Goal: Transaction & Acquisition: Purchase product/service

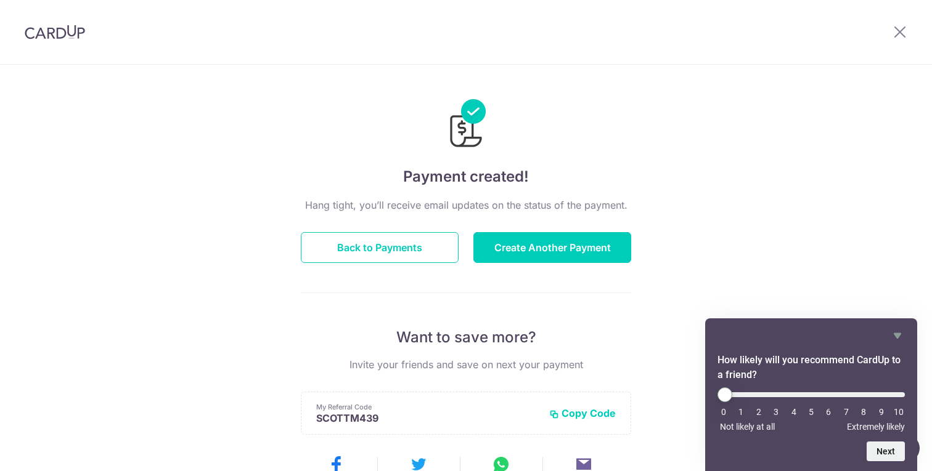
click at [589, 145] on div at bounding box center [466, 115] width 330 height 71
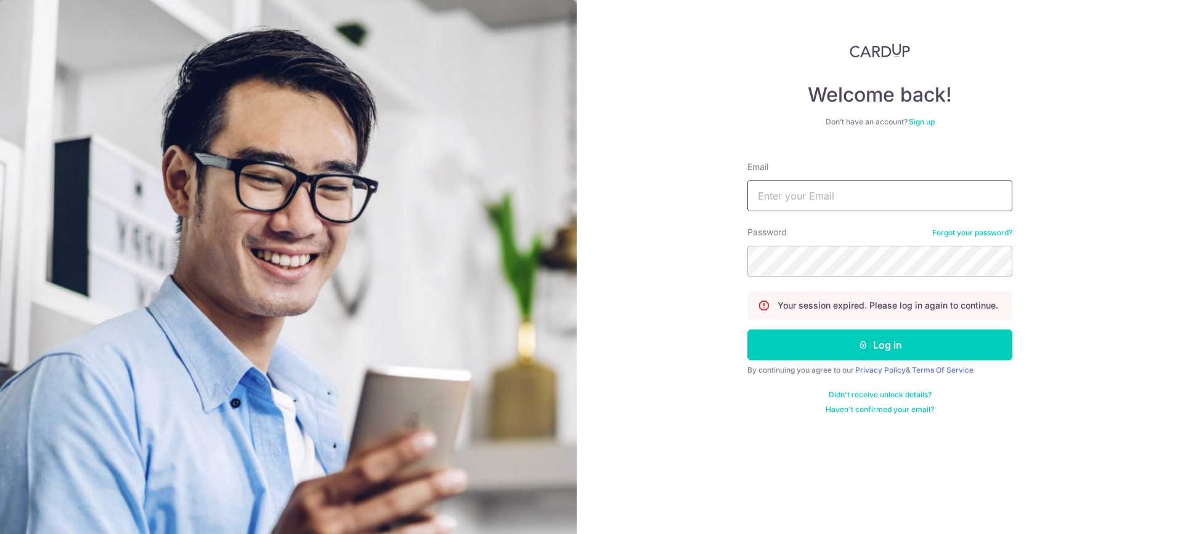
click at [856, 197] on input "Email" at bounding box center [880, 196] width 265 height 31
type input "[EMAIL_ADDRESS][DOMAIN_NAME]"
click at [748, 330] on button "Log in" at bounding box center [880, 345] width 265 height 31
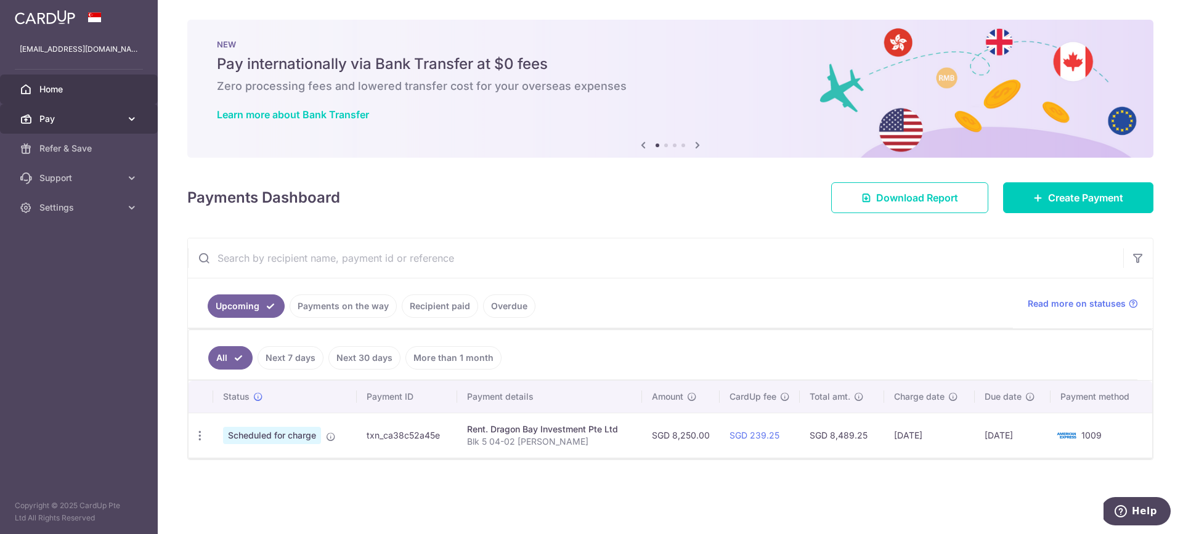
click at [63, 120] on span "Pay" at bounding box center [79, 119] width 81 height 12
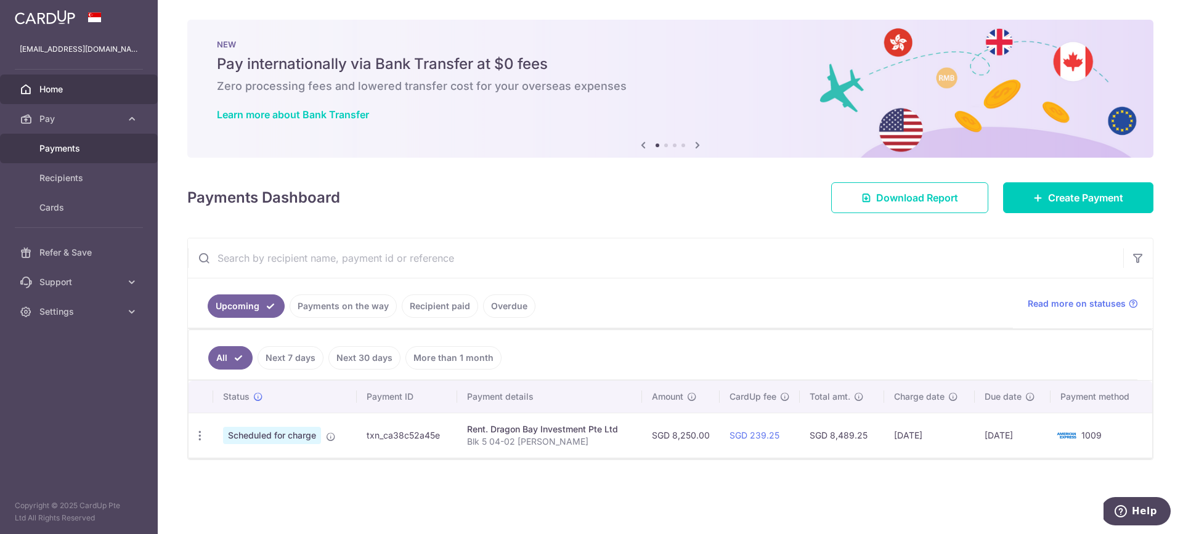
click at [57, 155] on link "Payments" at bounding box center [79, 149] width 158 height 30
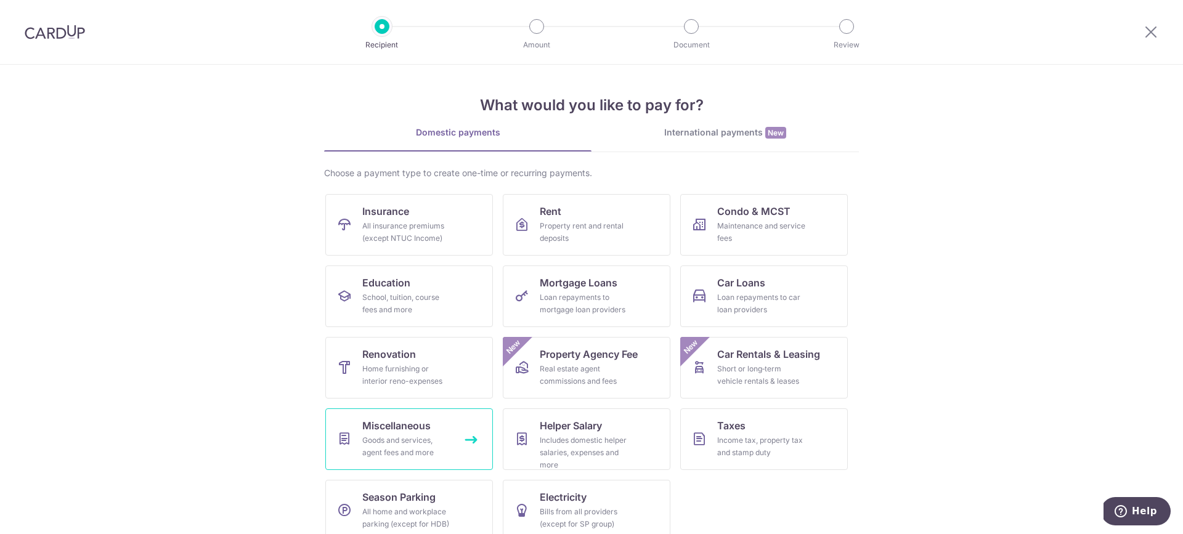
scroll to position [17, 0]
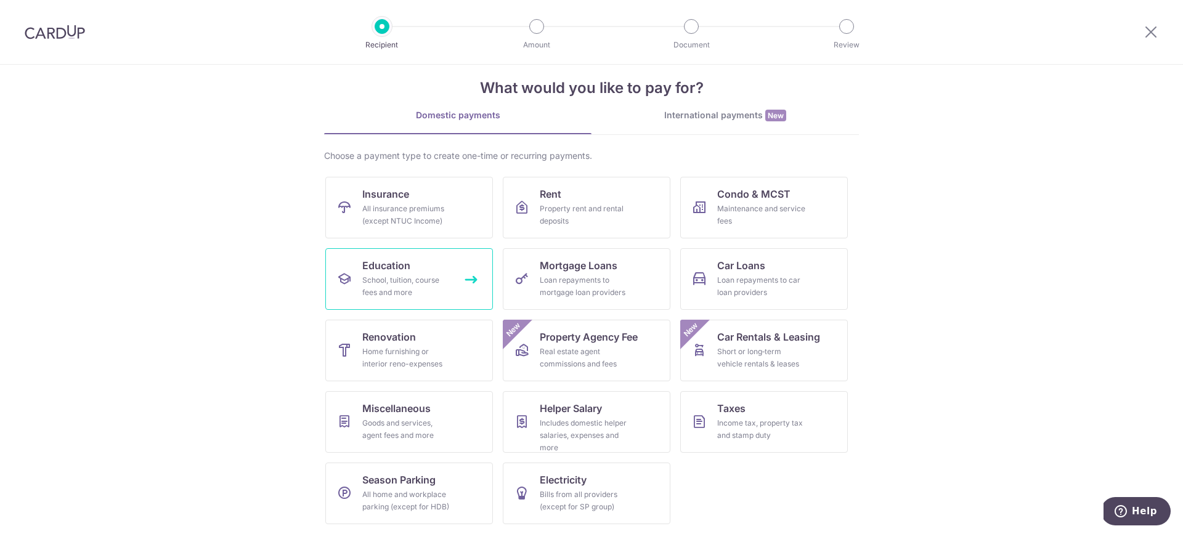
click at [440, 275] on div "School, tuition, course fees and more" at bounding box center [406, 286] width 89 height 25
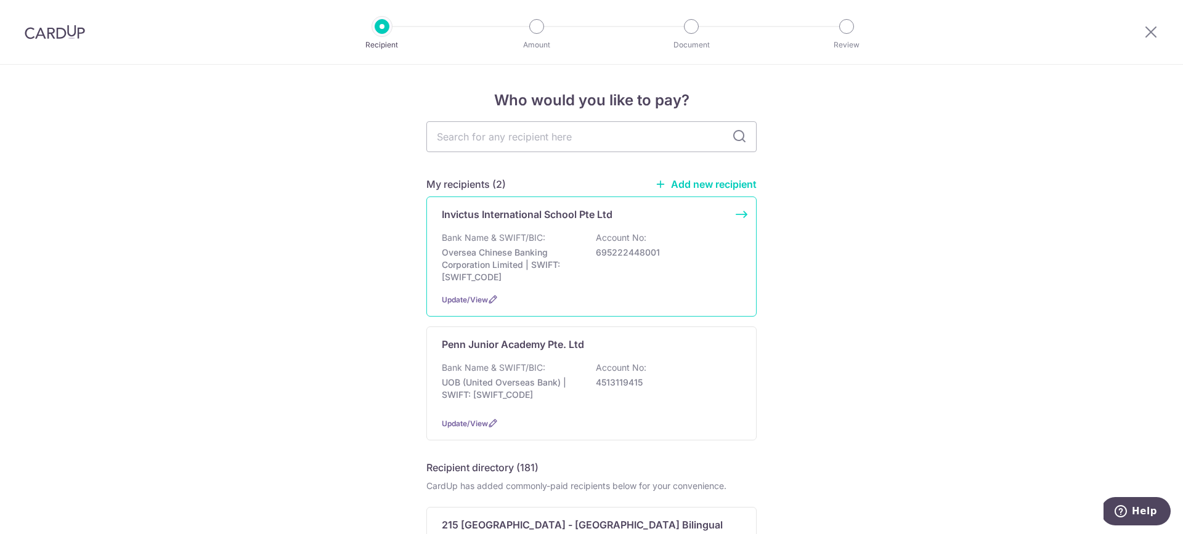
click at [518, 269] on p "Oversea Chinese Banking Corporation Limited | SWIFT: OCBCSGSGXXX" at bounding box center [511, 265] width 138 height 37
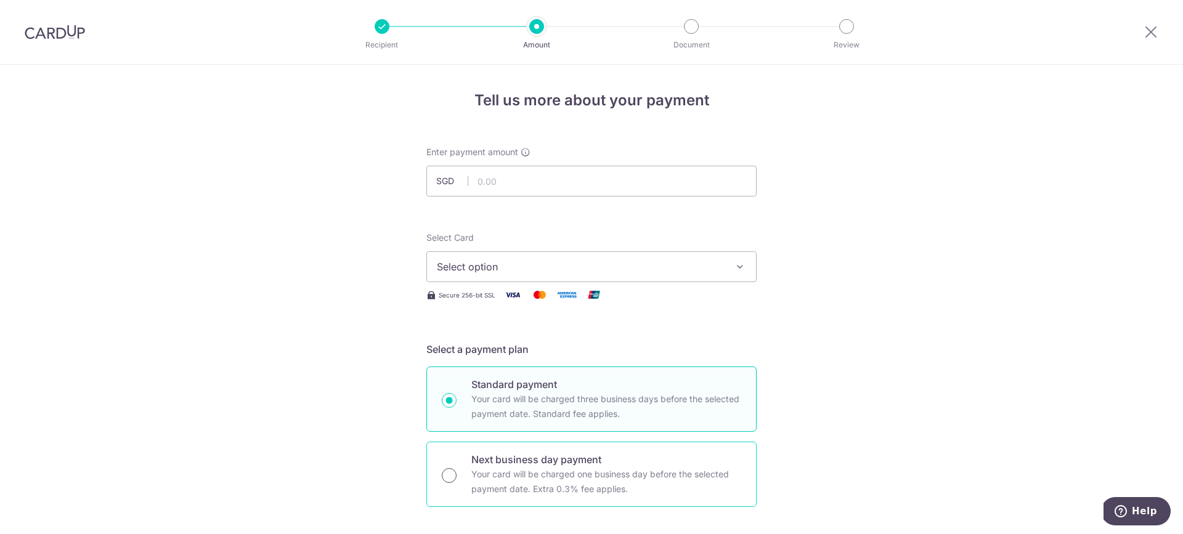
click at [448, 481] on input "Next business day payment Your card will be charged one business day before the…" at bounding box center [449, 475] width 15 height 15
radio input "true"
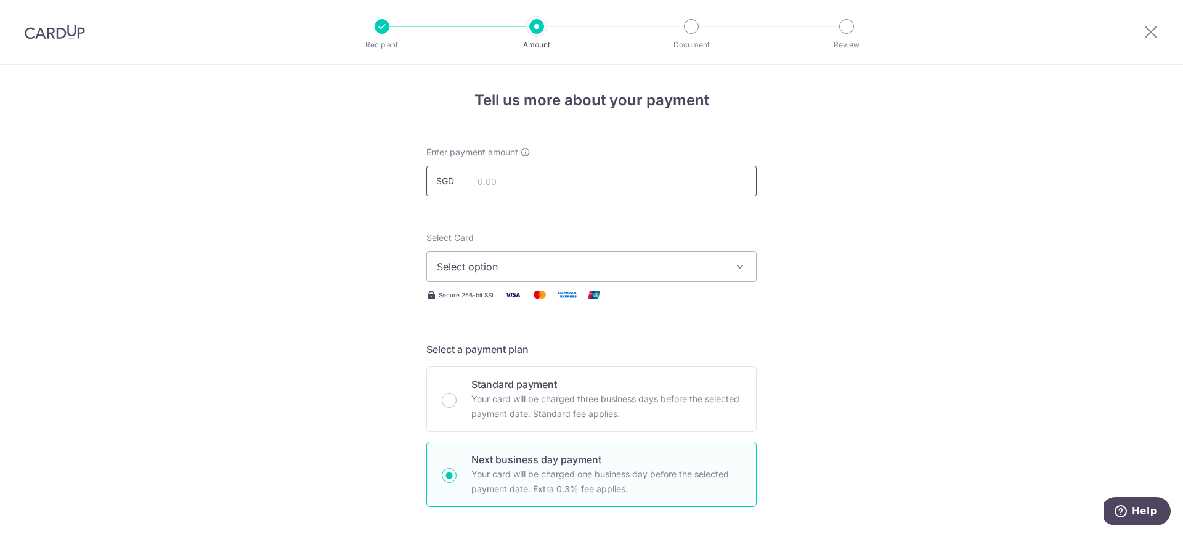
click at [527, 187] on input "text" at bounding box center [591, 181] width 330 height 31
click at [491, 181] on input "text" at bounding box center [591, 181] width 330 height 31
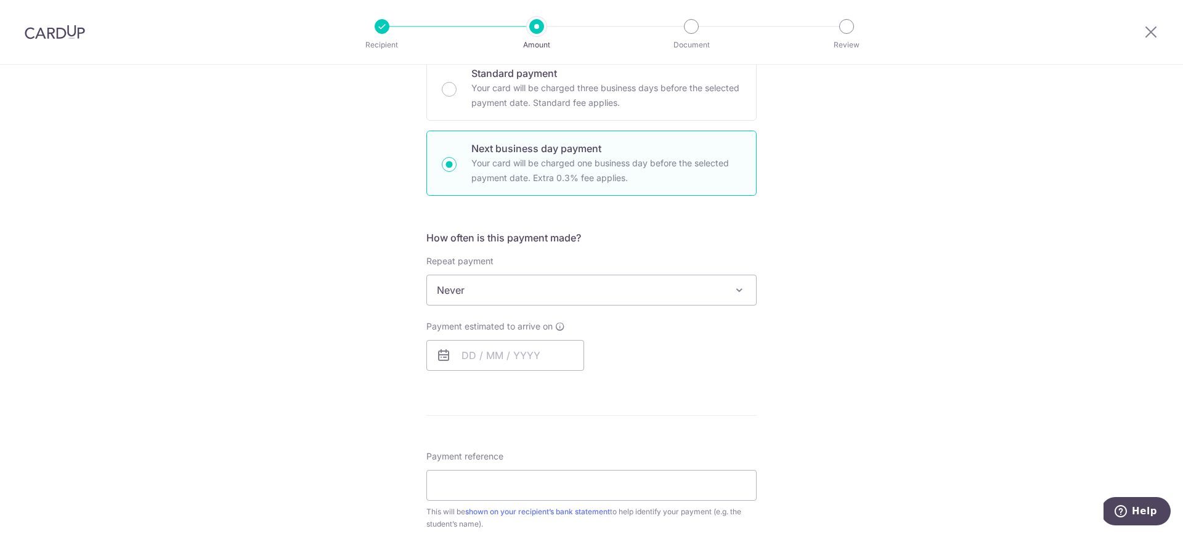
scroll to position [312, 0]
click at [463, 355] on input "text" at bounding box center [505, 355] width 158 height 31
click at [499, 470] on link "7" at bounding box center [501, 467] width 20 height 20
type input "07/10/2025"
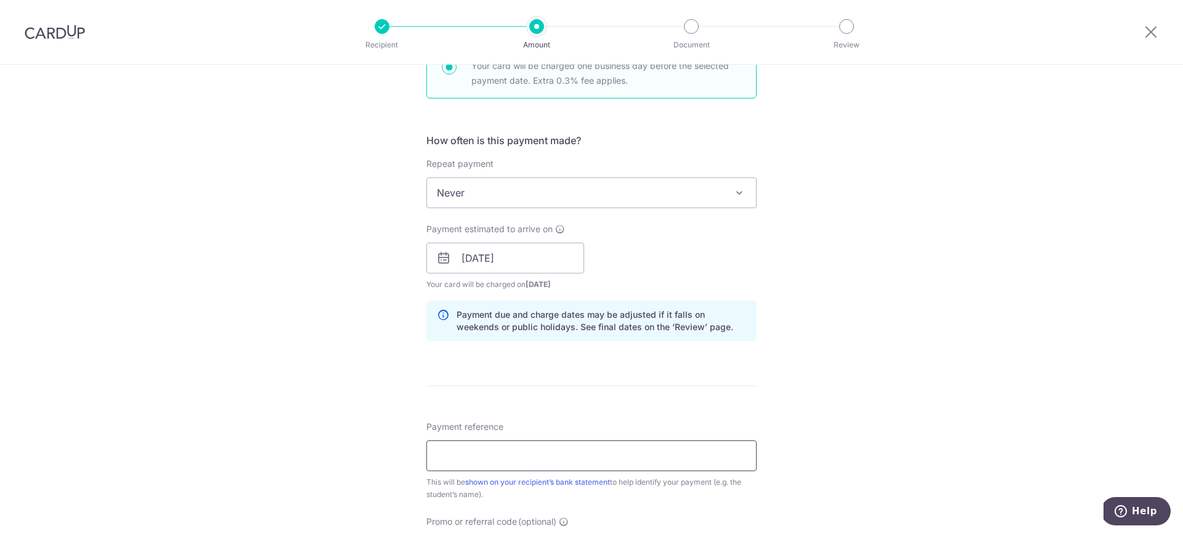
scroll to position [551, 0]
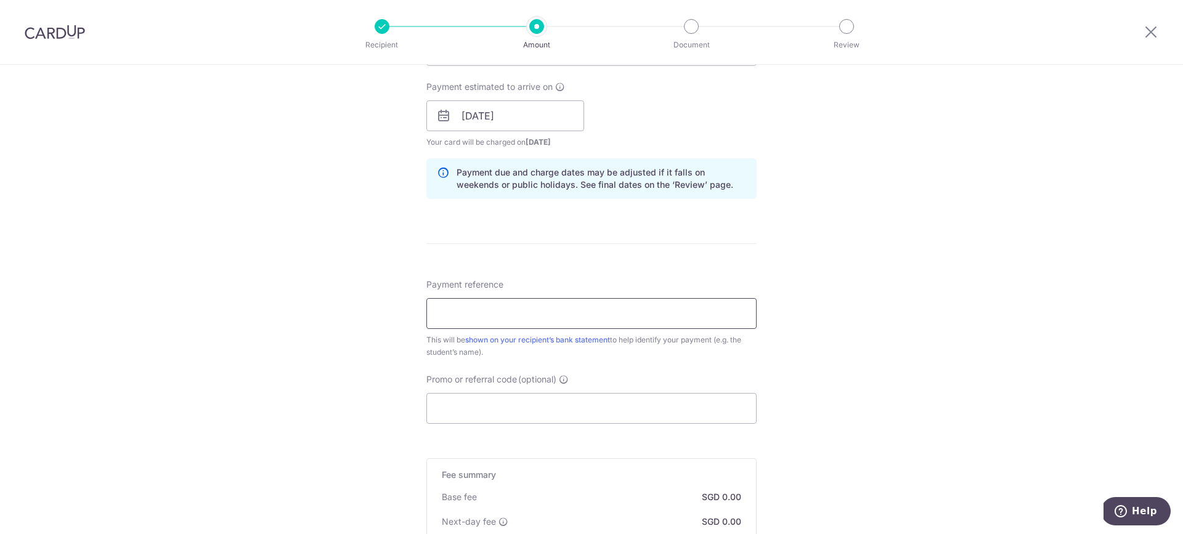
click at [557, 316] on input "Payment reference" at bounding box center [591, 313] width 330 height 31
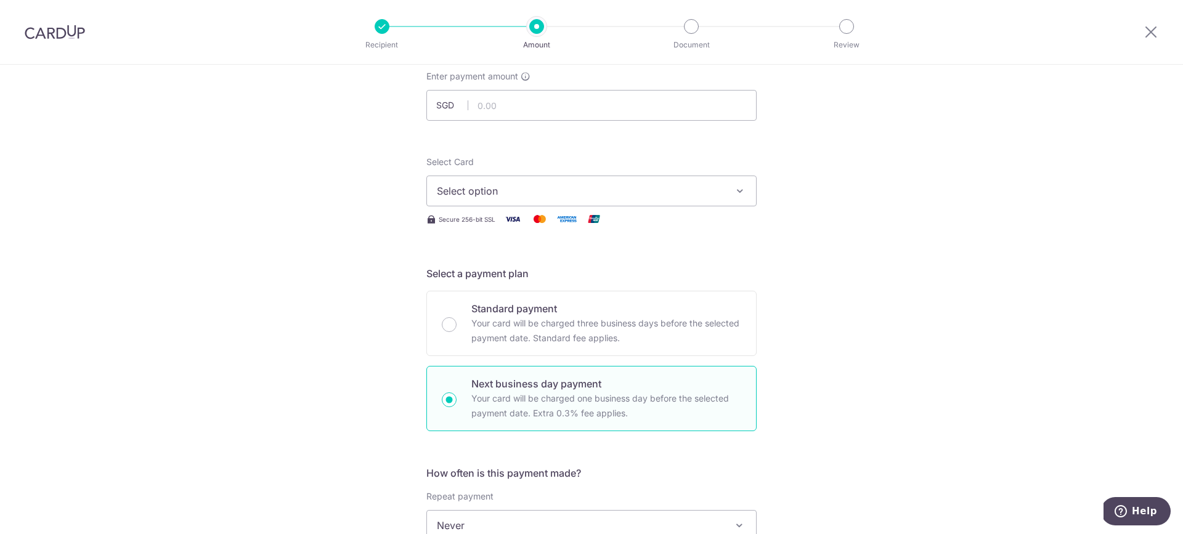
scroll to position [0, 0]
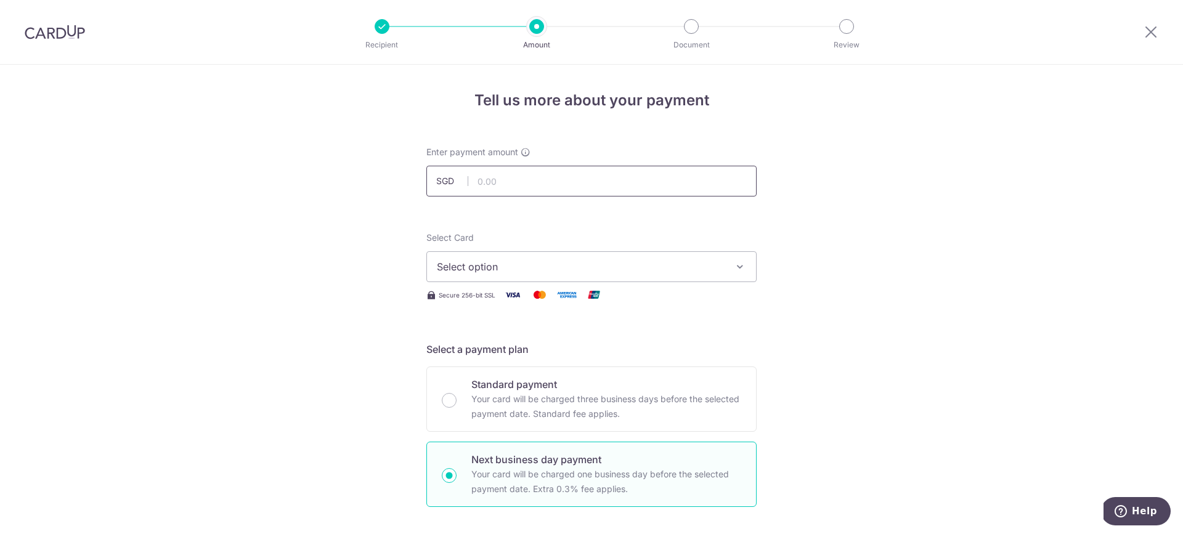
type input "Montgomery Fees"
click at [513, 178] on input "text" at bounding box center [591, 181] width 330 height 31
click at [496, 266] on span "Select option" at bounding box center [580, 266] width 287 height 15
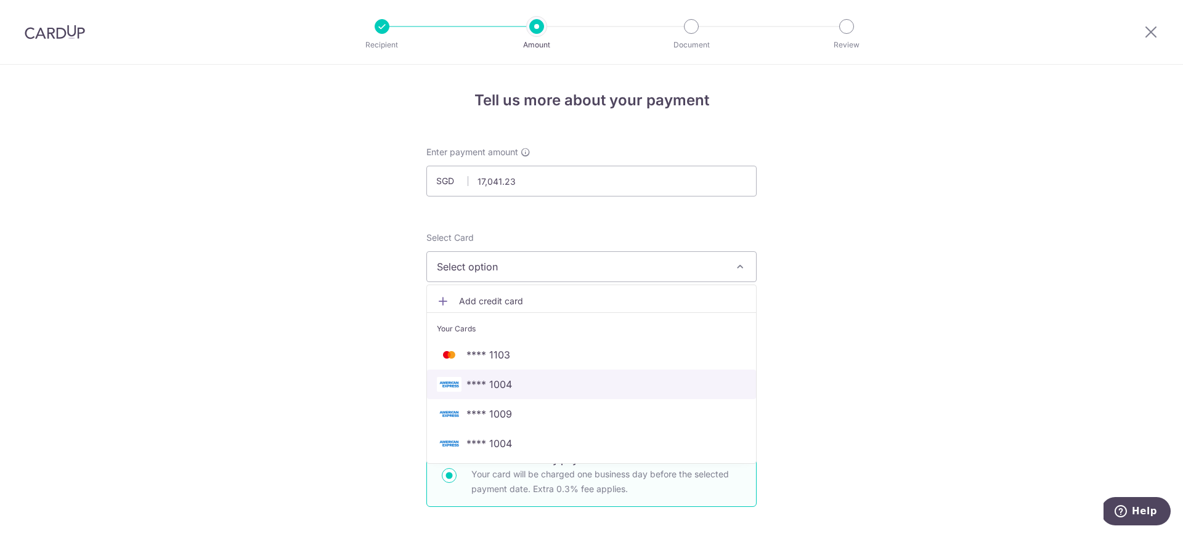
click at [504, 388] on span "**** 1004" at bounding box center [490, 384] width 46 height 15
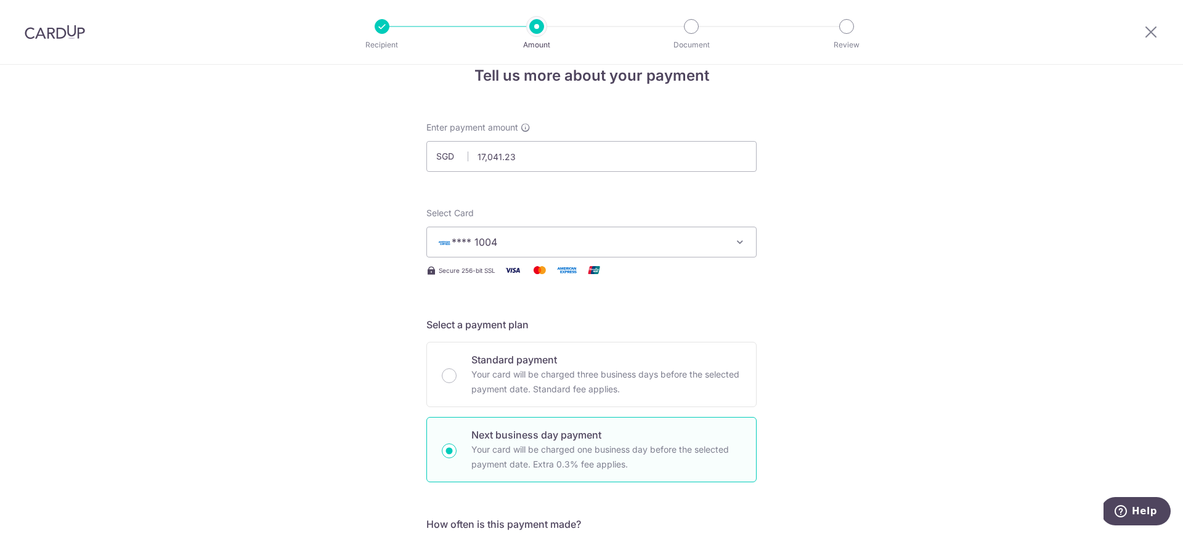
scroll to position [24, 0]
drag, startPoint x: 518, startPoint y: 159, endPoint x: 462, endPoint y: 152, distance: 56.6
click at [463, 155] on div "SGD 17,041.23 17041.23" at bounding box center [591, 157] width 330 height 31
type input "16500"
click button "Add Card" at bounding box center [0, 0] width 0 height 0
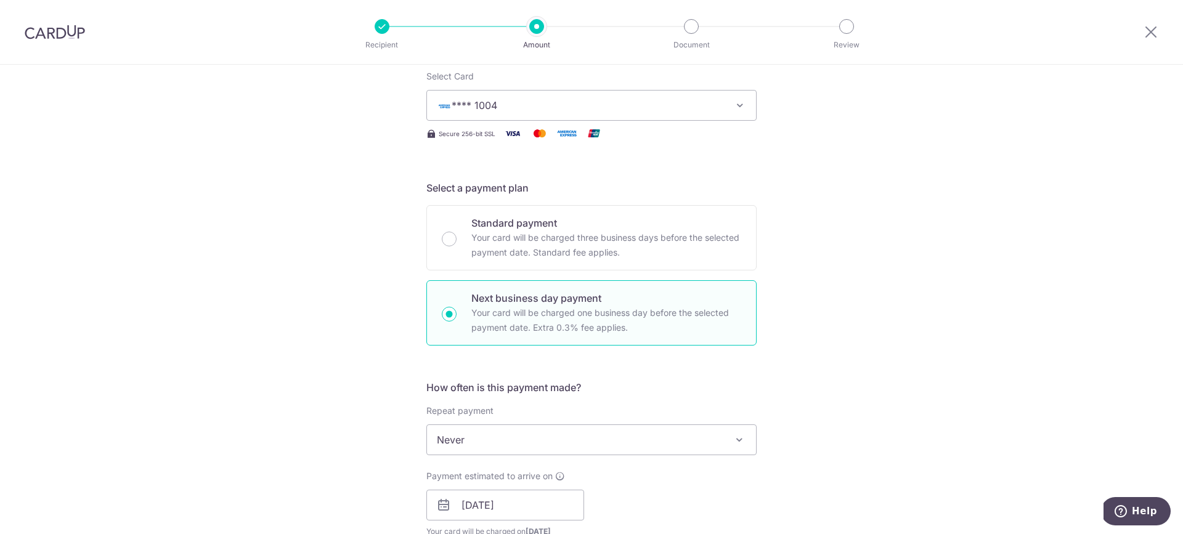
scroll to position [0, 0]
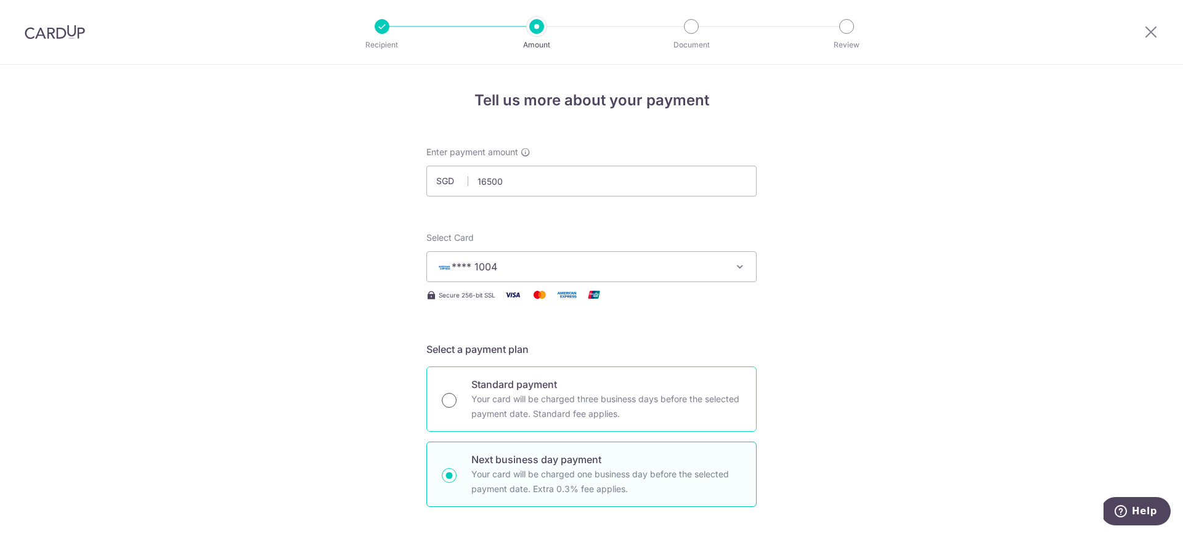
drag, startPoint x: 446, startPoint y: 400, endPoint x: 823, endPoint y: 391, distance: 376.7
click at [446, 399] on input "Standard payment Your card will be charged three business days before the selec…" at bounding box center [449, 400] width 15 height 15
radio input "true"
type input "16,500.00"
drag, startPoint x: 452, startPoint y: 478, endPoint x: 459, endPoint y: 479, distance: 7.4
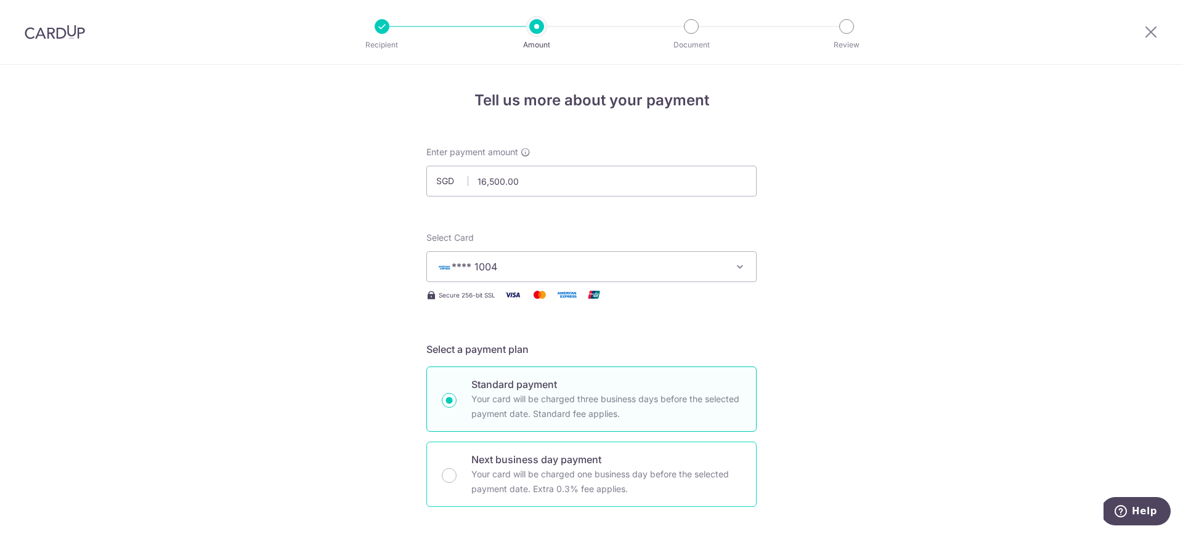
click at [452, 479] on input "Next business day payment Your card will be charged one business day before the…" at bounding box center [449, 475] width 15 height 15
radio input "true"
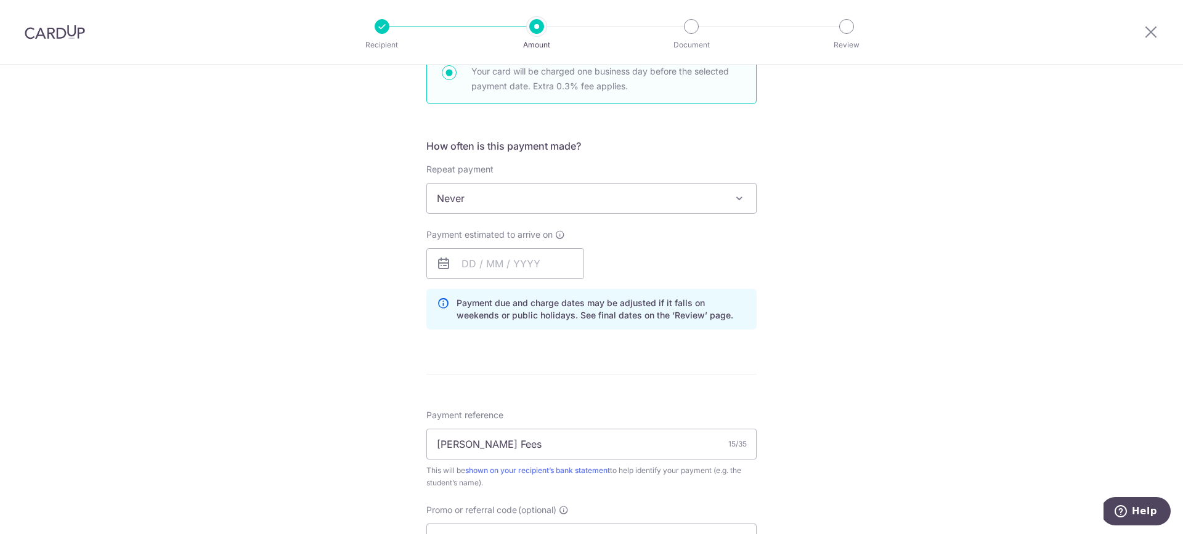
scroll to position [436, 0]
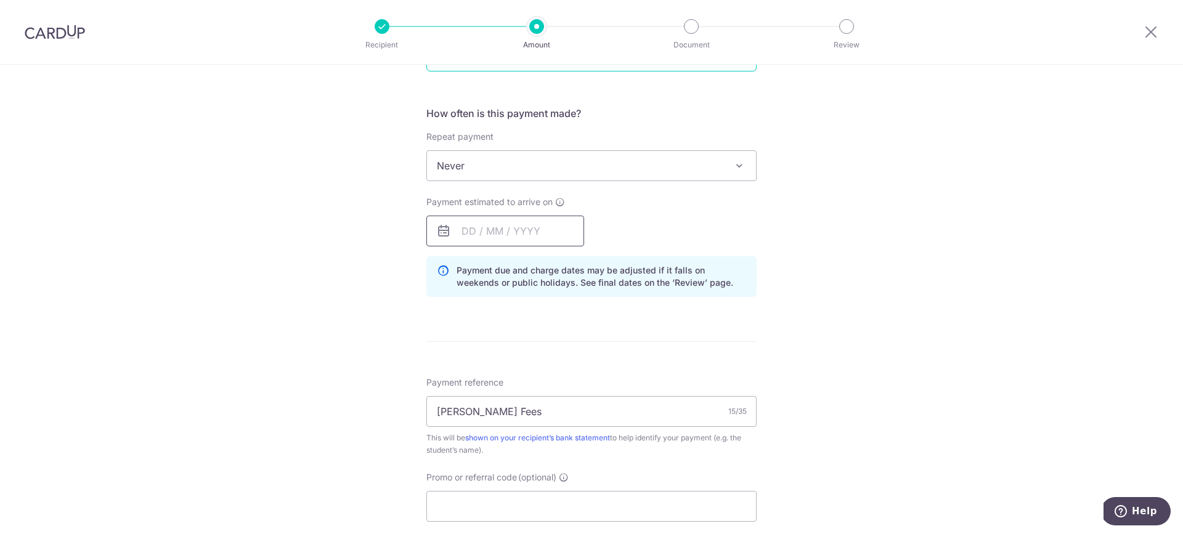
click at [460, 229] on input "text" at bounding box center [505, 231] width 158 height 31
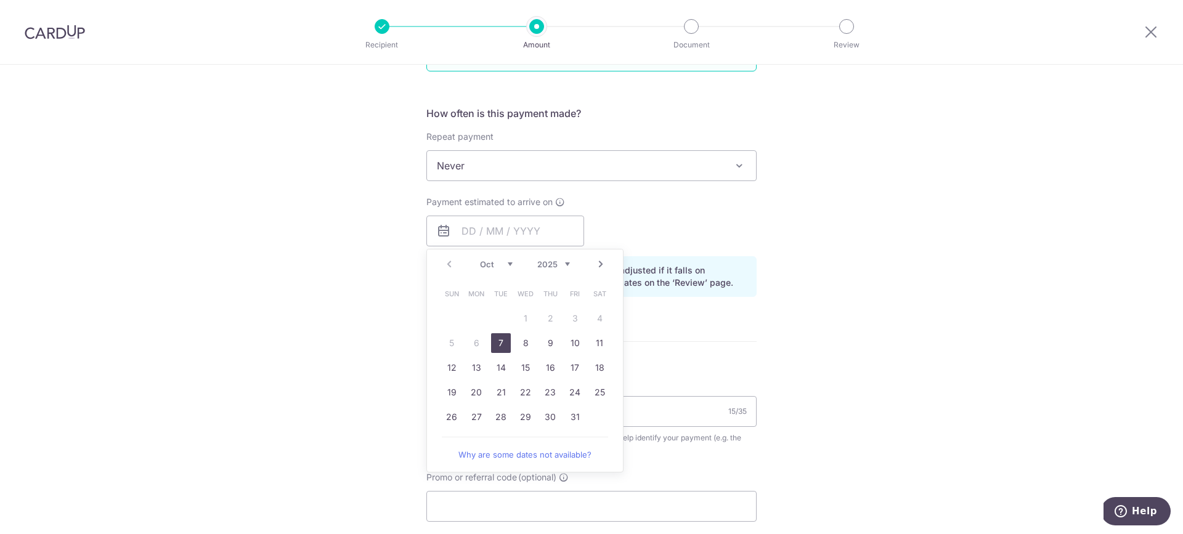
click at [500, 345] on link "7" at bounding box center [501, 343] width 20 height 20
type input "[DATE]"
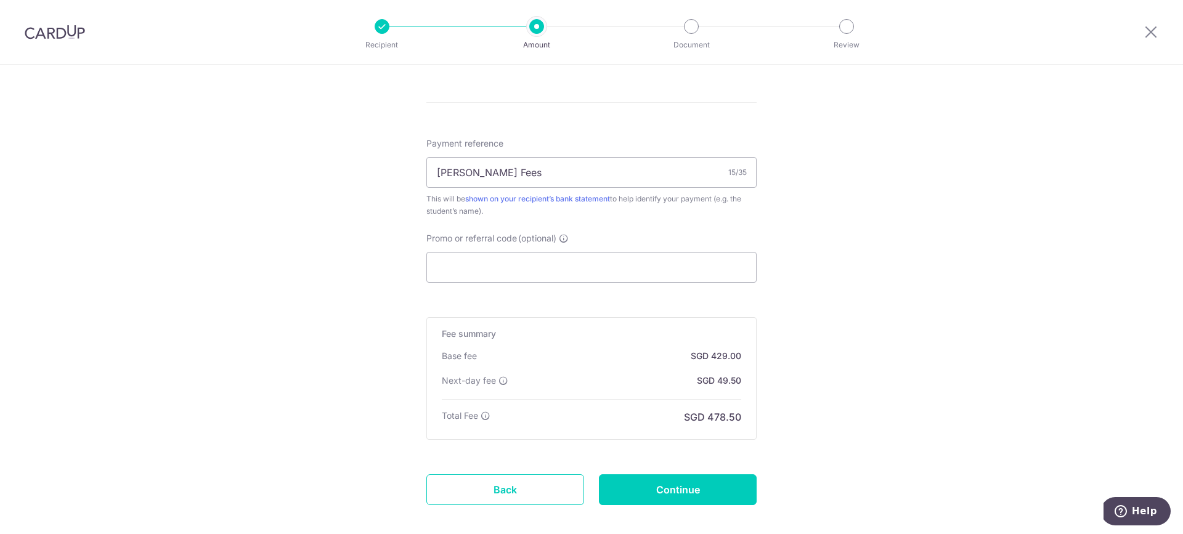
scroll to position [693, 0]
click at [684, 496] on input "Continue" at bounding box center [678, 488] width 158 height 31
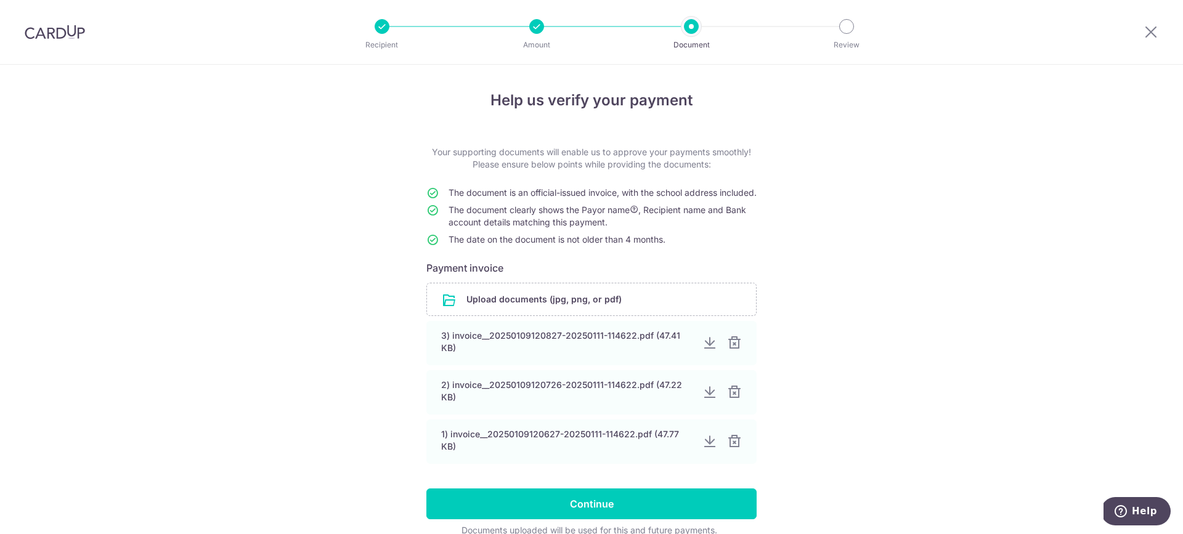
scroll to position [73, 0]
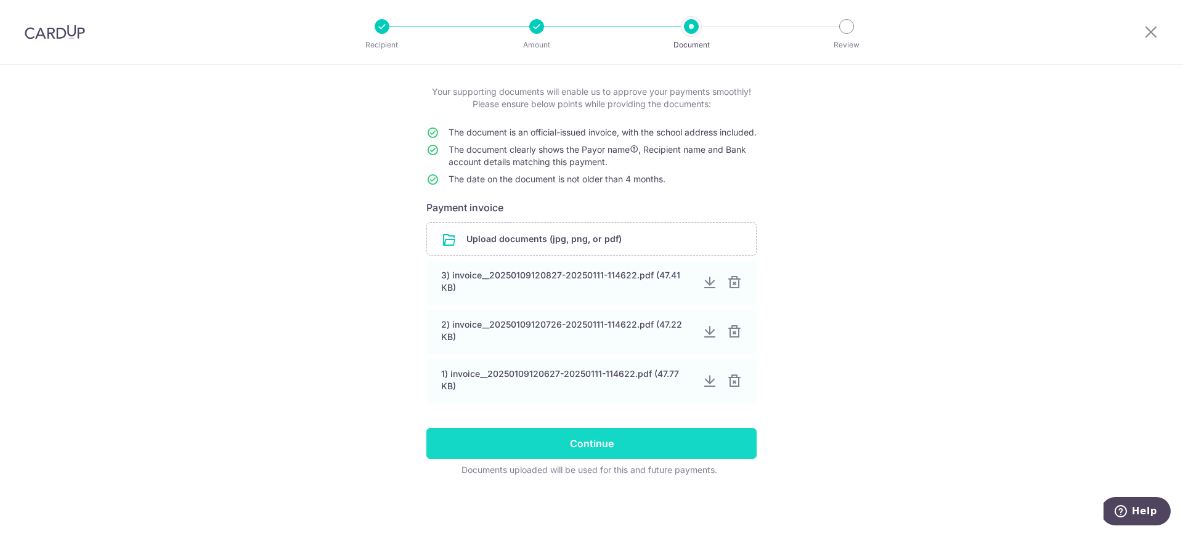
click at [663, 446] on input "Continue" at bounding box center [591, 443] width 330 height 31
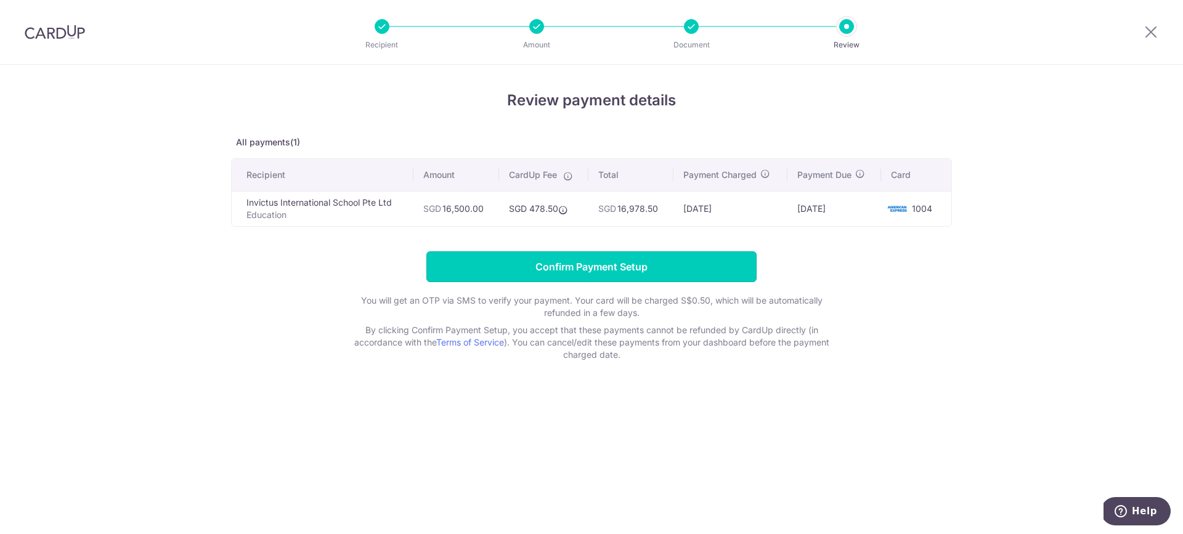
click at [551, 272] on input "Confirm Payment Setup" at bounding box center [591, 266] width 330 height 31
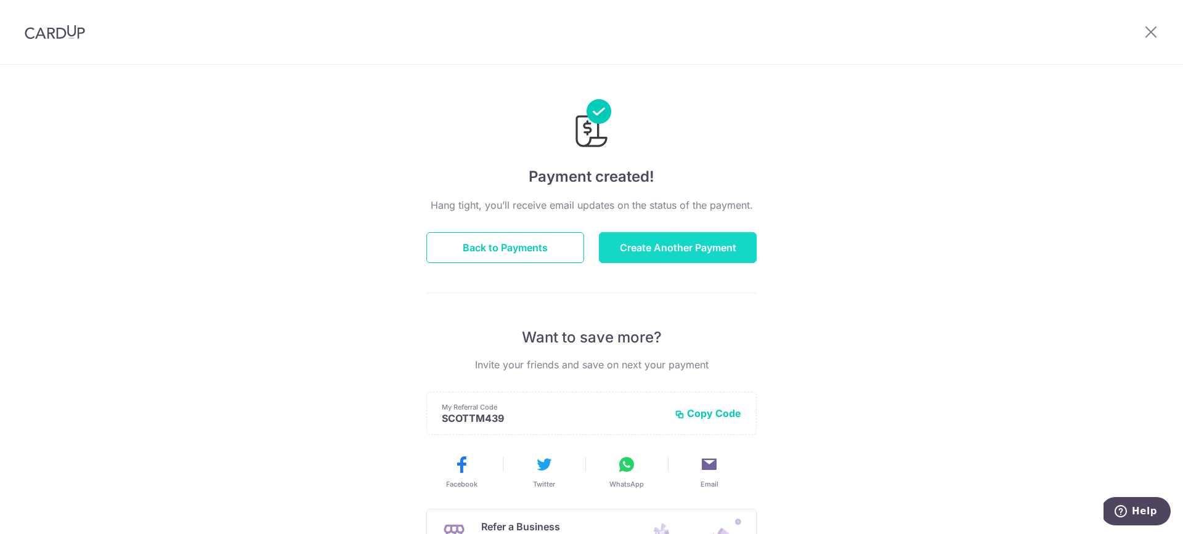
click at [623, 253] on button "Create Another Payment" at bounding box center [678, 247] width 158 height 31
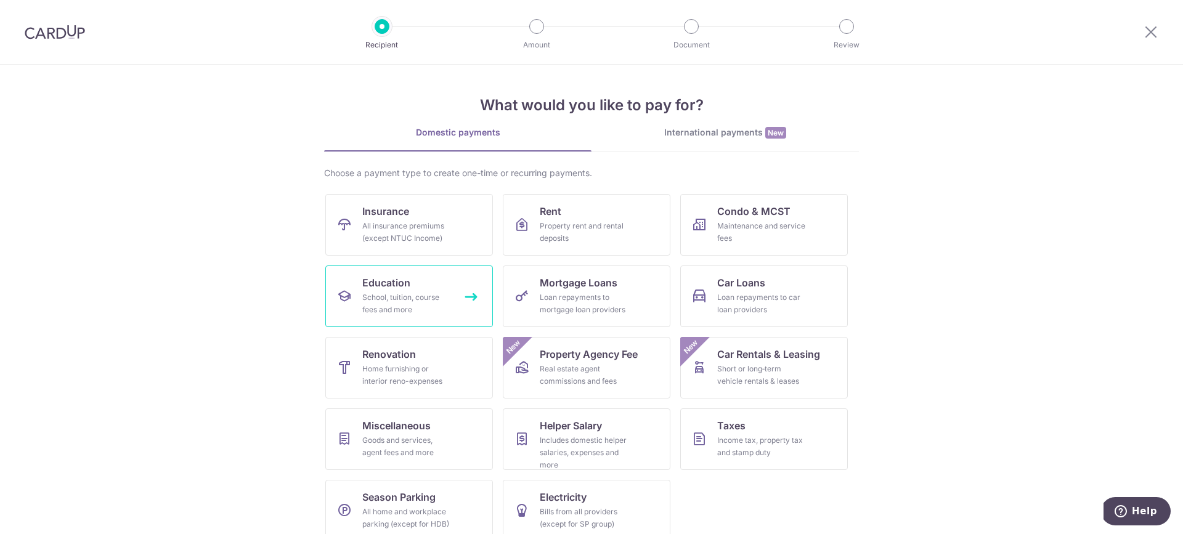
click at [416, 298] on div "School, tuition, course fees and more" at bounding box center [406, 304] width 89 height 25
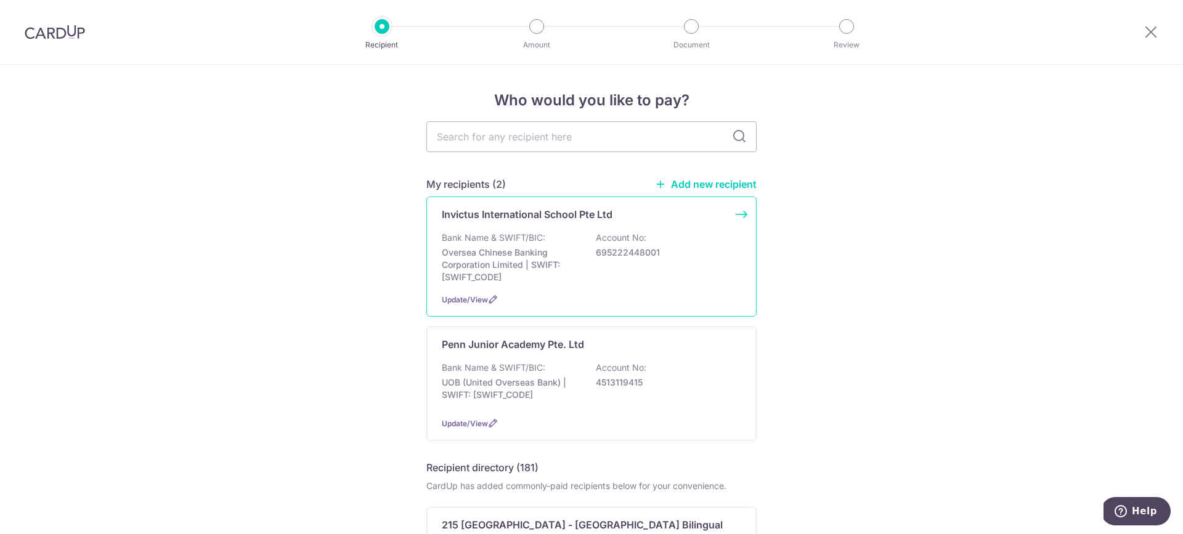
click at [557, 242] on div "Bank Name & SWIFT/BIC: Oversea Chinese Banking Corporation Limited | SWIFT: OCB…" at bounding box center [592, 258] width 300 height 52
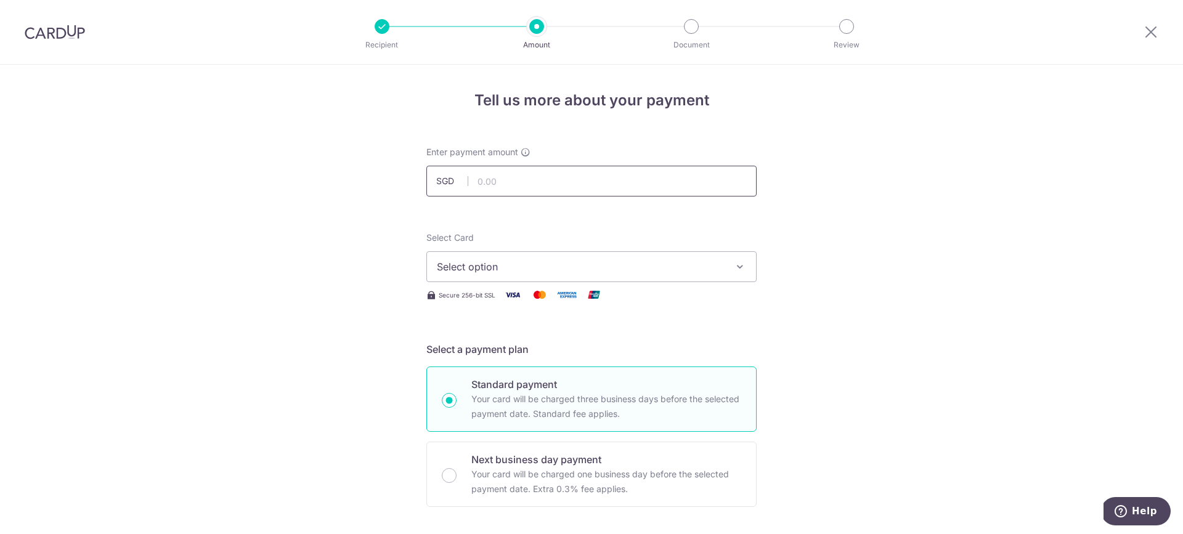
click at [485, 179] on input "text" at bounding box center [591, 181] width 330 height 31
type input "2,541.23"
click at [581, 267] on span "Select option" at bounding box center [580, 266] width 287 height 15
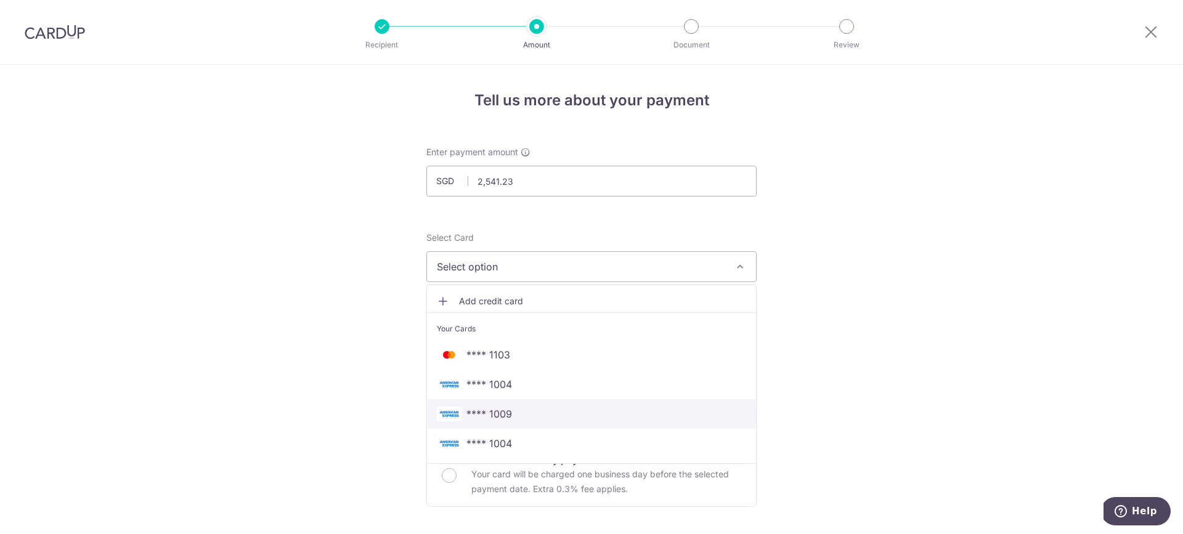
drag, startPoint x: 533, startPoint y: 419, endPoint x: 526, endPoint y: 414, distance: 8.4
click at [532, 420] on span "**** 1009" at bounding box center [591, 414] width 309 height 15
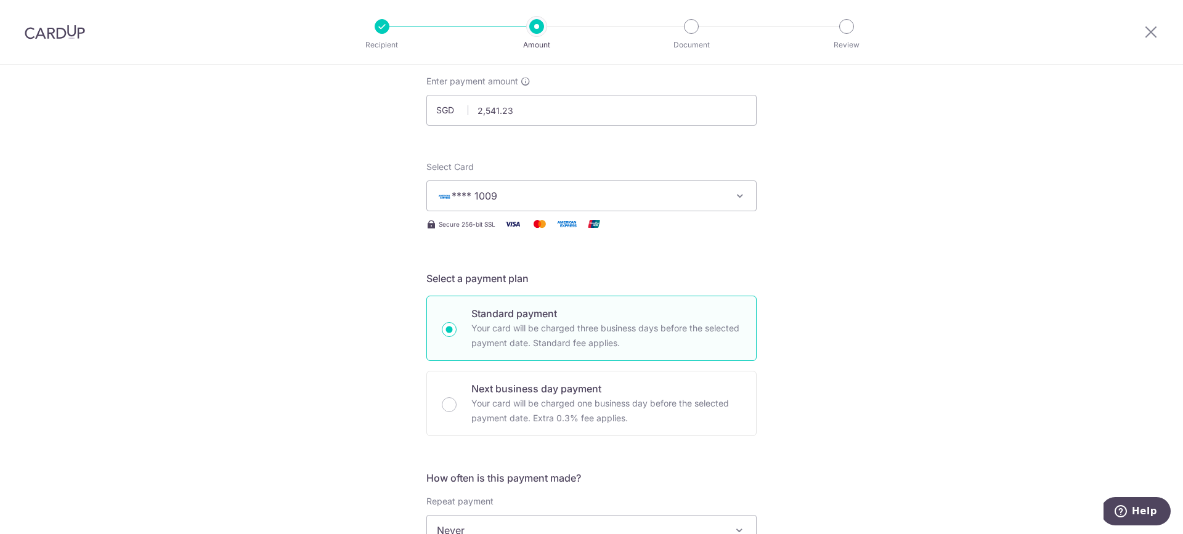
scroll to position [108, 0]
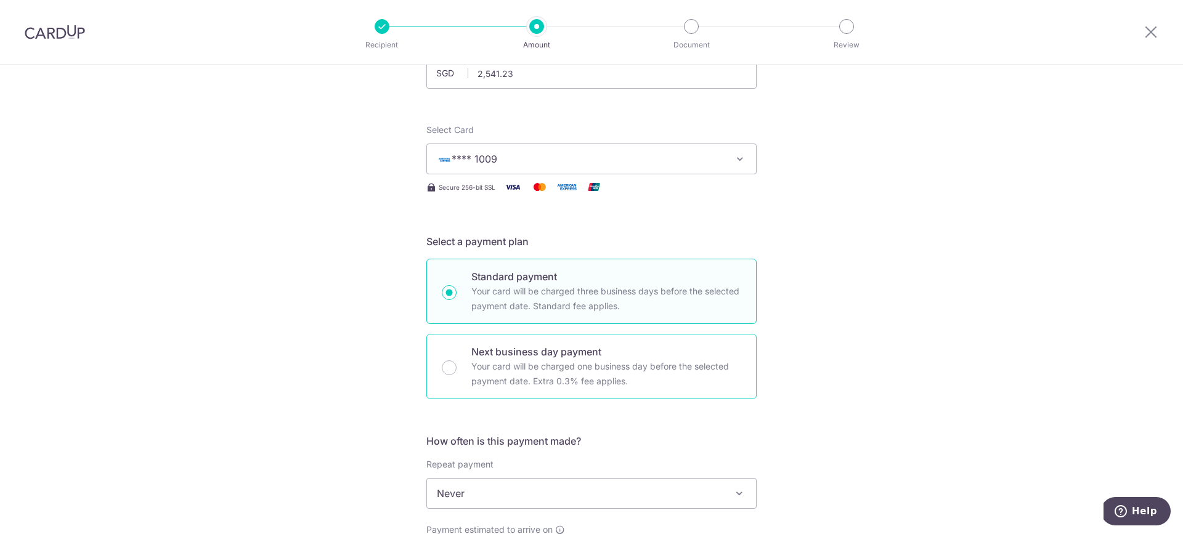
drag, startPoint x: 540, startPoint y: 373, endPoint x: 553, endPoint y: 373, distance: 12.3
click at [539, 373] on p "Your card will be charged one business day before the selected payment date. Ex…" at bounding box center [606, 374] width 270 height 30
click at [457, 373] on input "Next business day payment Your card will be charged one business day before the…" at bounding box center [449, 368] width 15 height 15
radio input "false"
radio input "true"
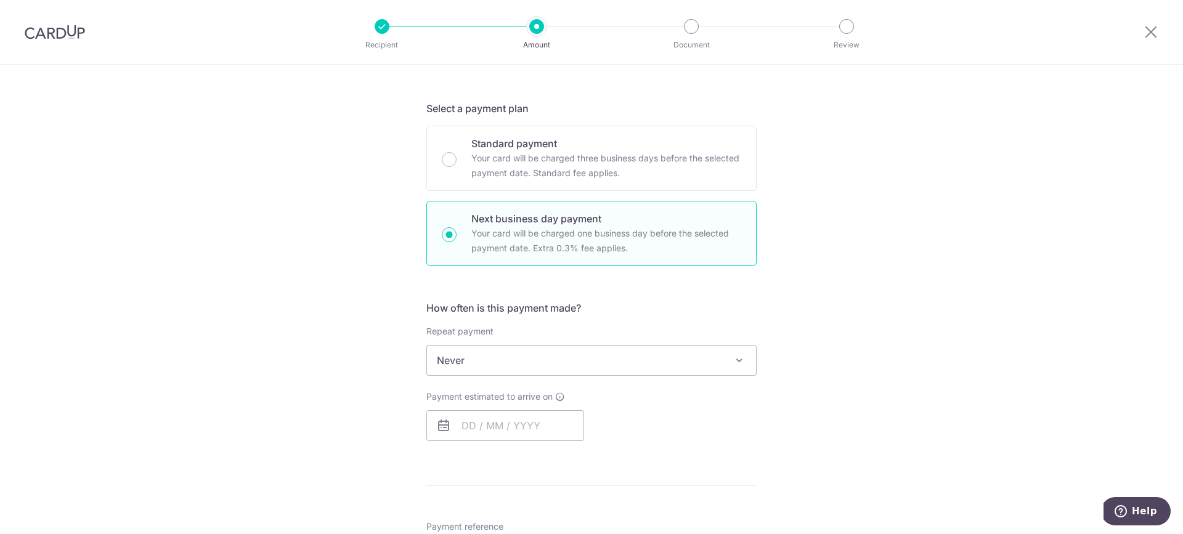
scroll to position [247, 0]
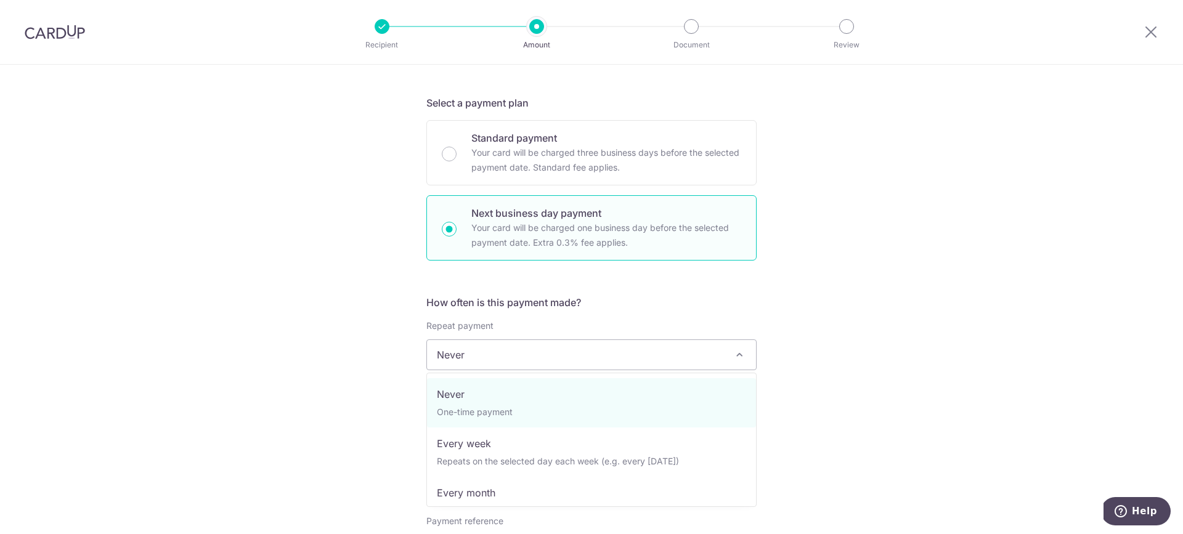
click at [549, 361] on span "Never" at bounding box center [591, 355] width 329 height 30
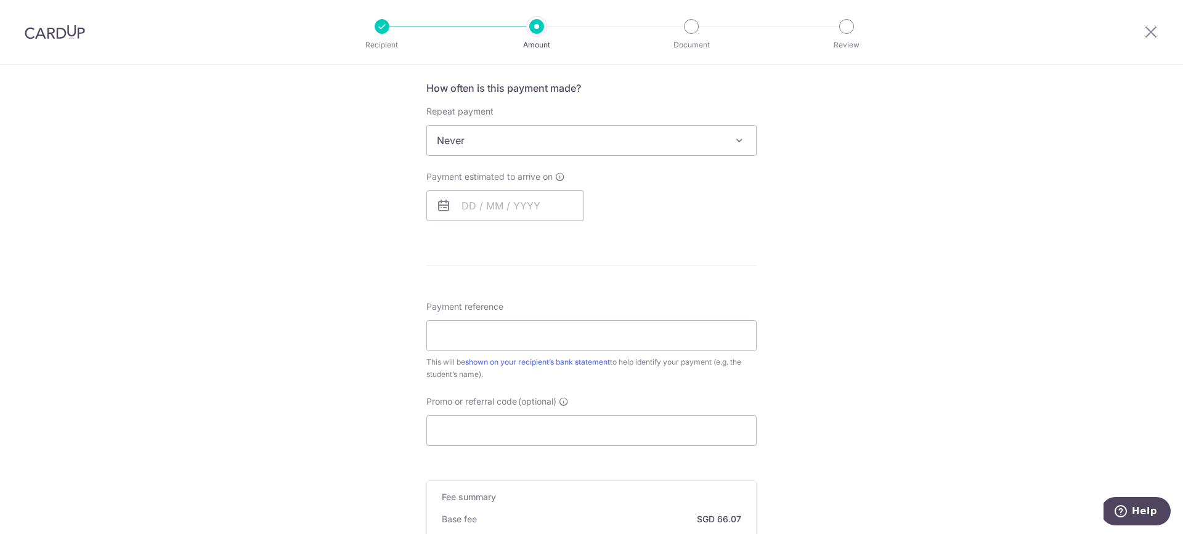
scroll to position [463, 0]
click at [478, 205] on input "text" at bounding box center [505, 204] width 158 height 31
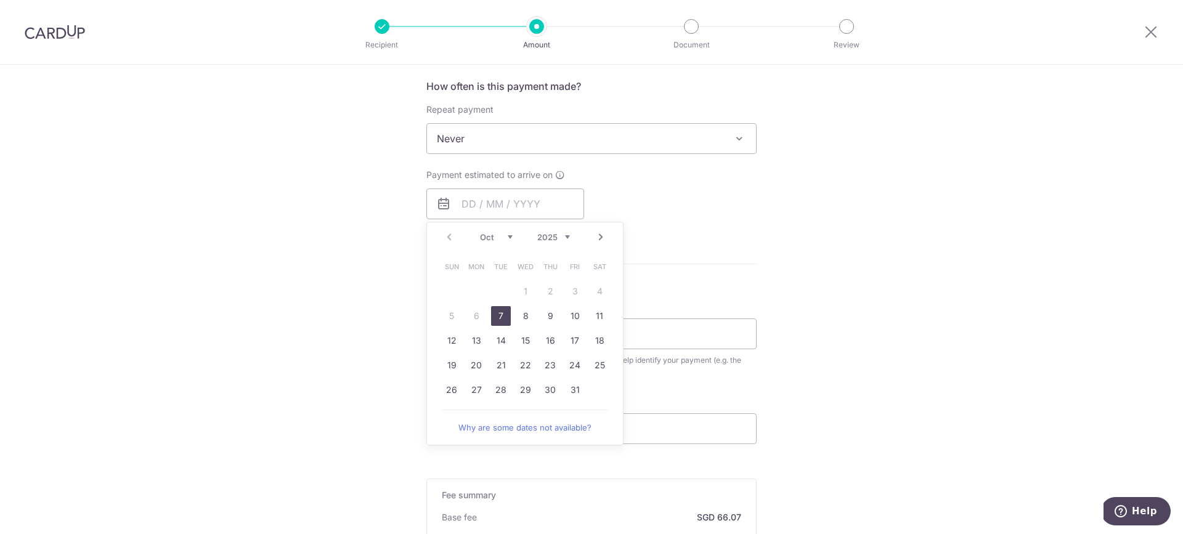
click at [505, 317] on link "7" at bounding box center [501, 316] width 20 height 20
type input "07/10/2025"
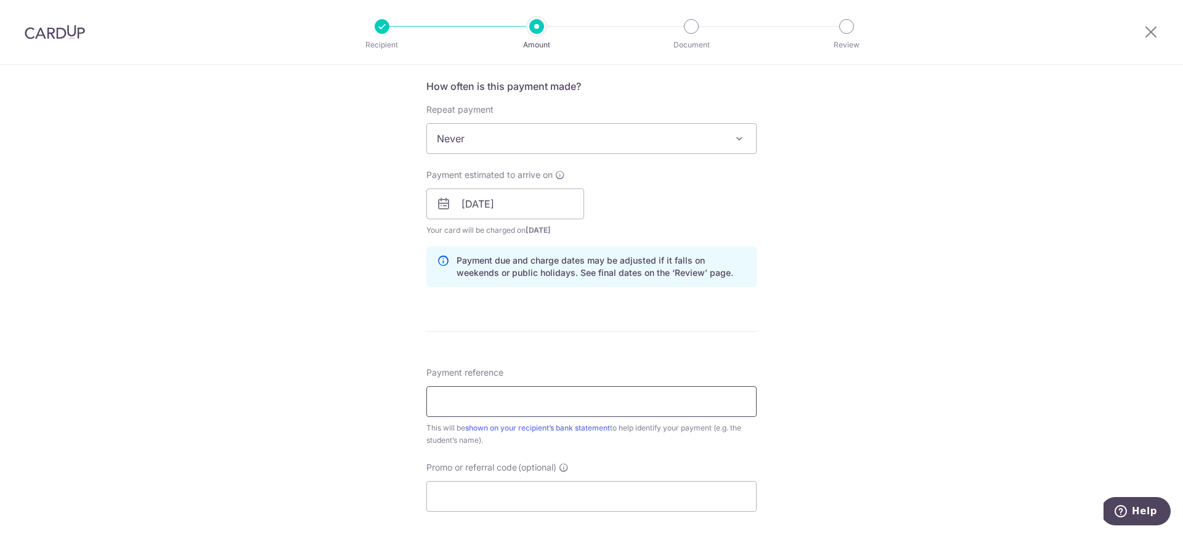
click at [506, 400] on input "Payment reference" at bounding box center [591, 401] width 330 height 31
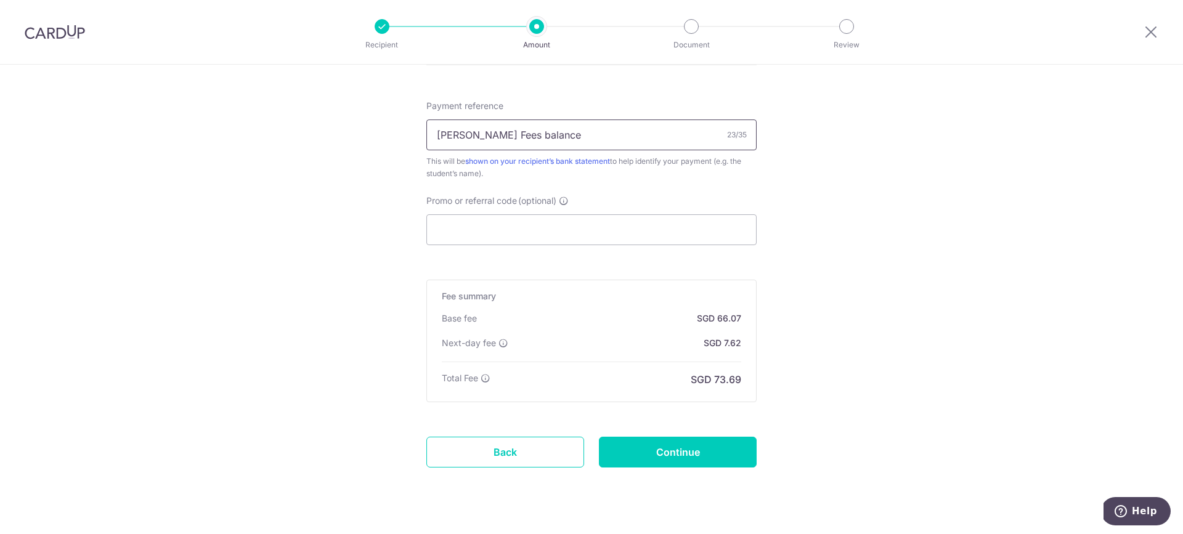
scroll to position [756, 0]
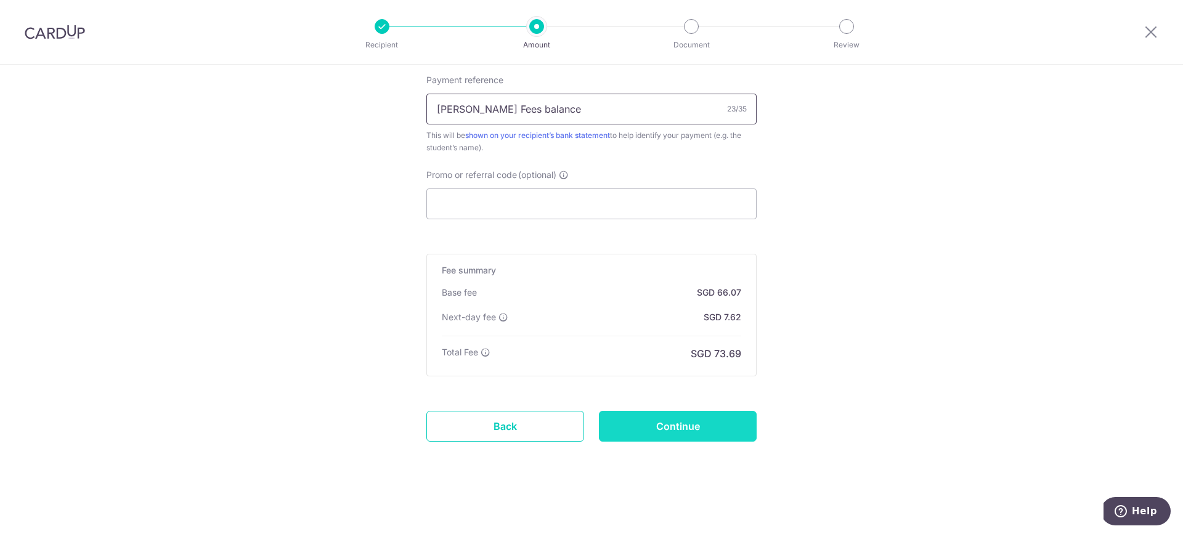
type input "Montgomery Fees balance"
click at [671, 431] on input "Continue" at bounding box center [678, 426] width 158 height 31
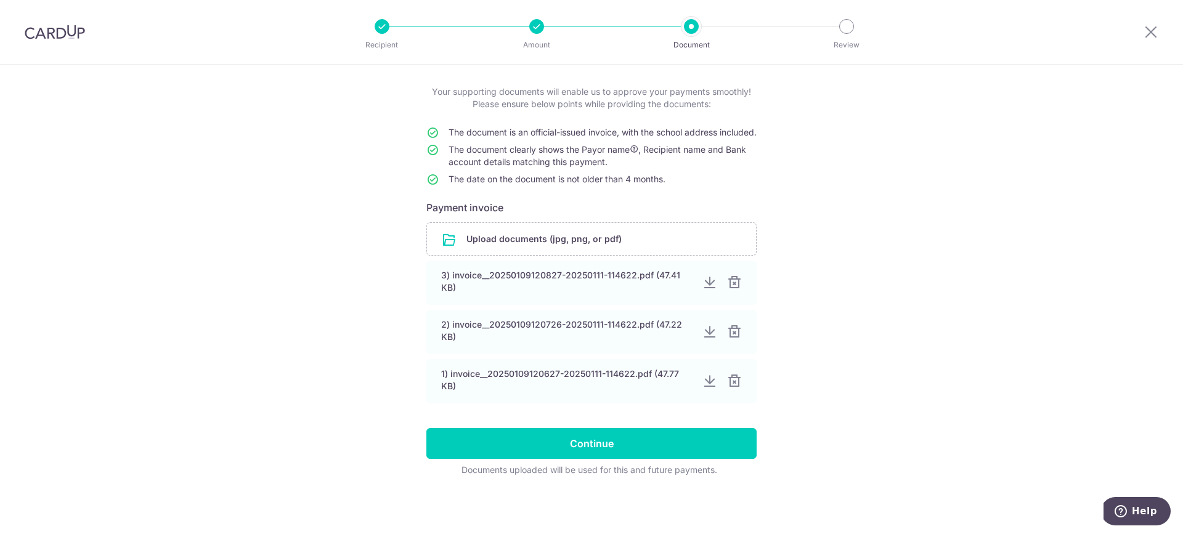
scroll to position [73, 0]
click at [607, 447] on input "Continue" at bounding box center [591, 443] width 330 height 31
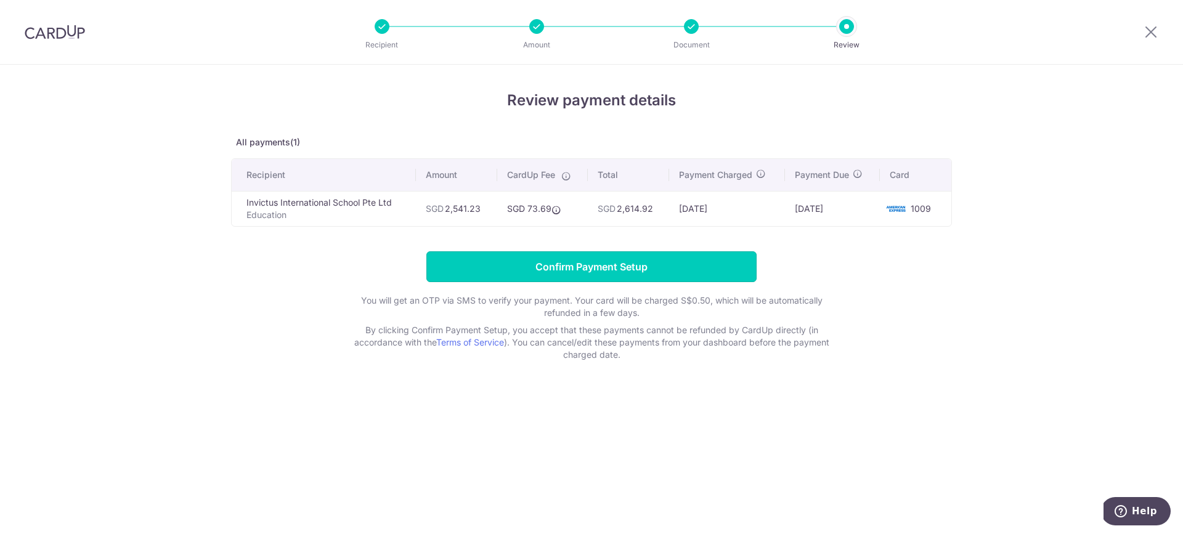
click at [579, 268] on input "Confirm Payment Setup" at bounding box center [591, 266] width 330 height 31
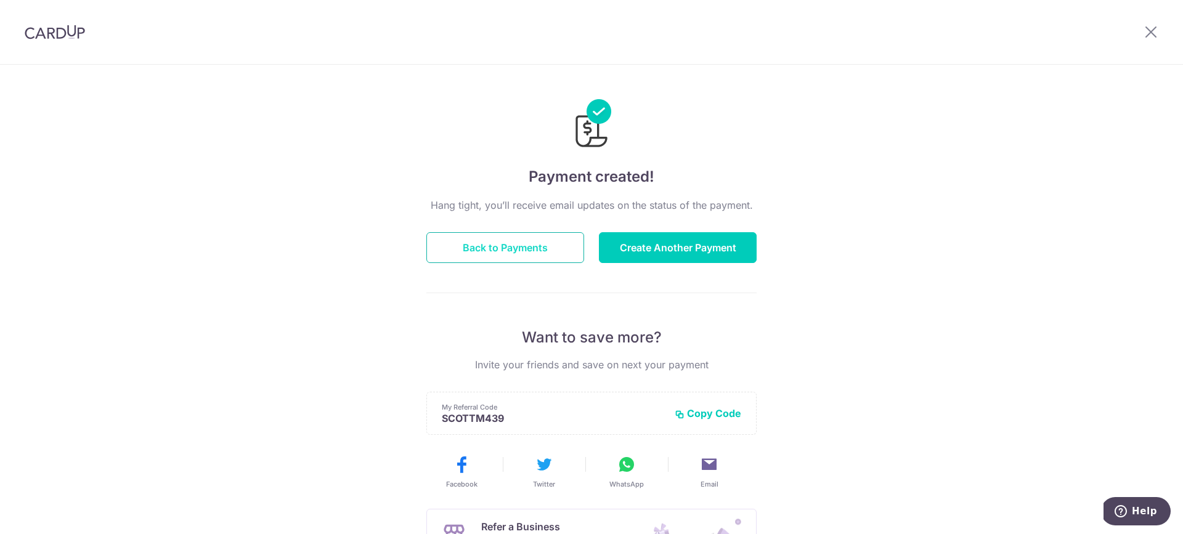
click at [471, 250] on button "Back to Payments" at bounding box center [505, 247] width 158 height 31
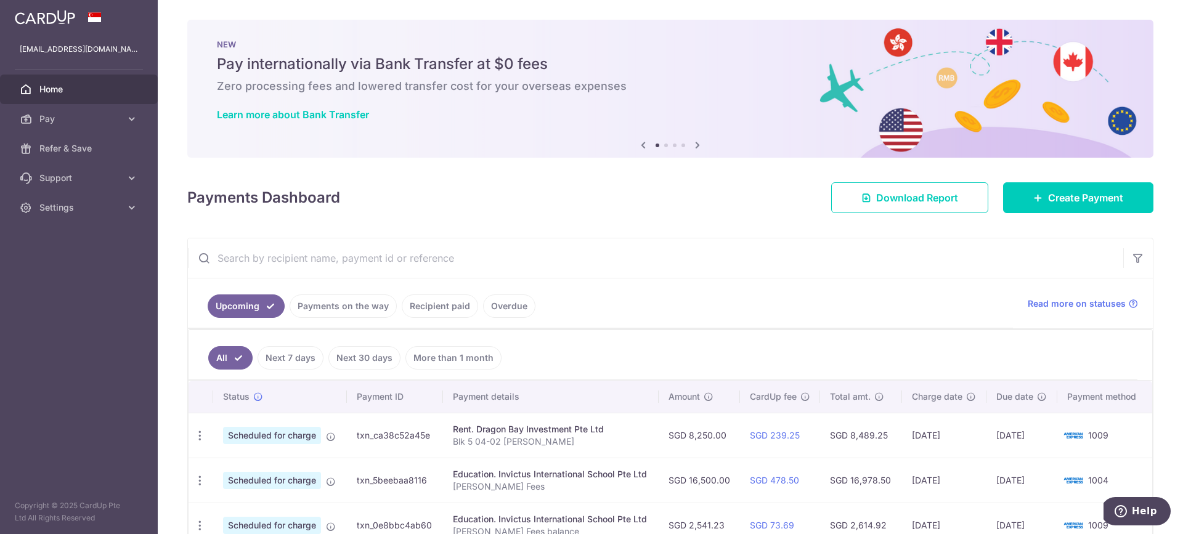
scroll to position [74, 0]
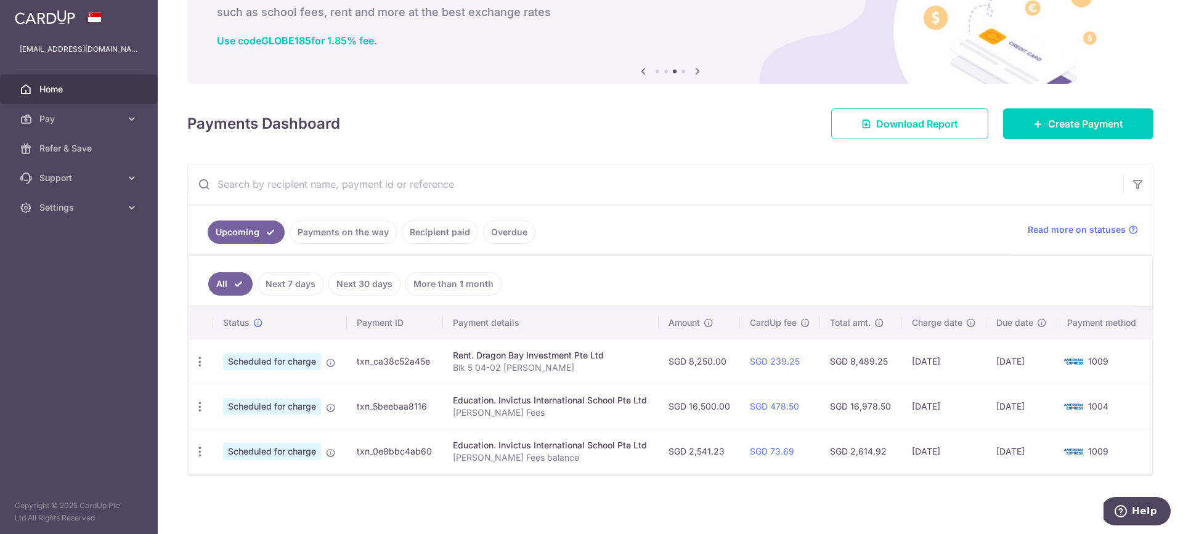
drag, startPoint x: 396, startPoint y: 323, endPoint x: 409, endPoint y: 322, distance: 13.6
click at [396, 323] on th "Payment ID" at bounding box center [395, 323] width 96 height 32
click at [486, 325] on th "Payment details" at bounding box center [551, 323] width 216 height 32
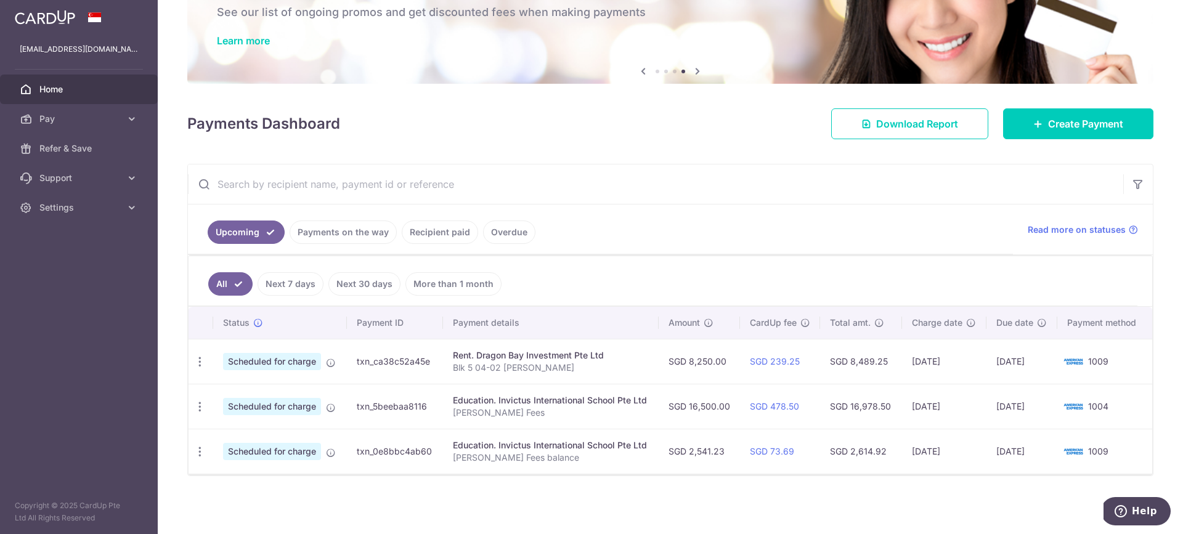
click at [362, 236] on link "Payments on the way" at bounding box center [343, 232] width 107 height 23
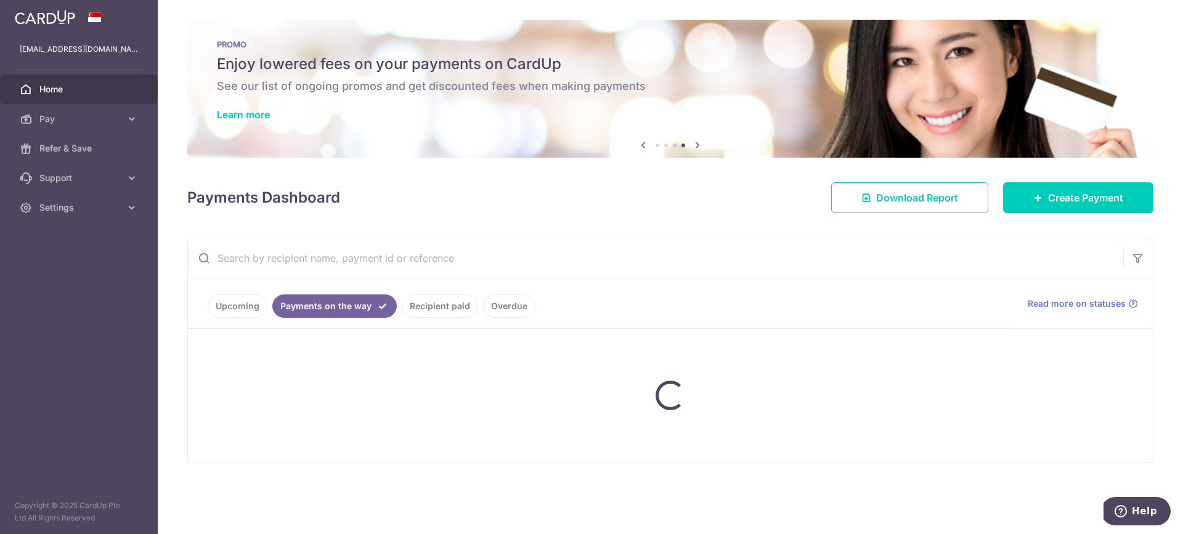
scroll to position [0, 0]
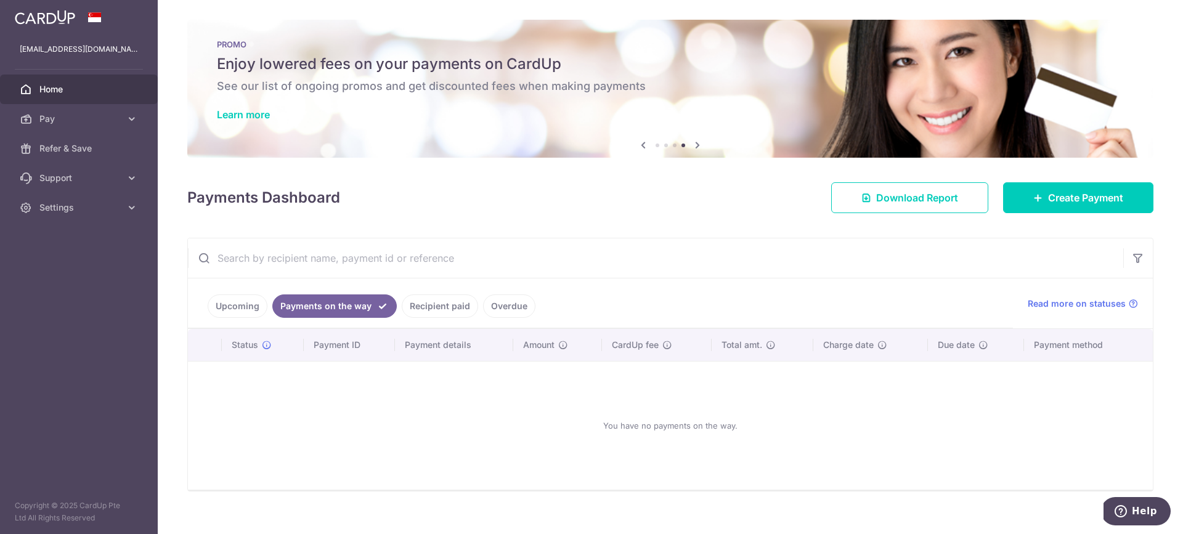
click at [238, 306] on link "Upcoming" at bounding box center [238, 306] width 60 height 23
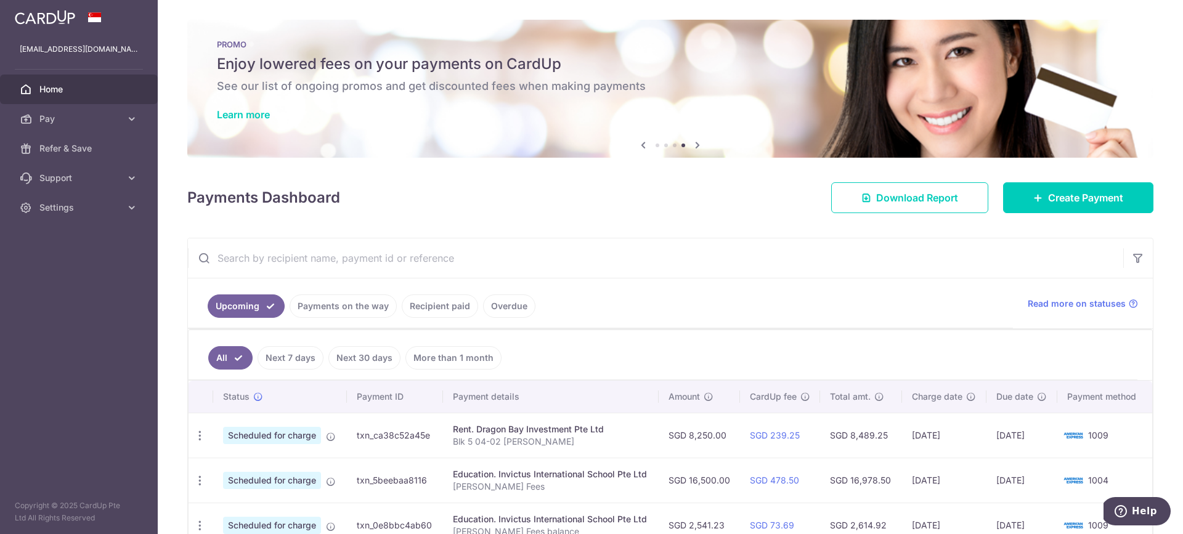
scroll to position [74, 0]
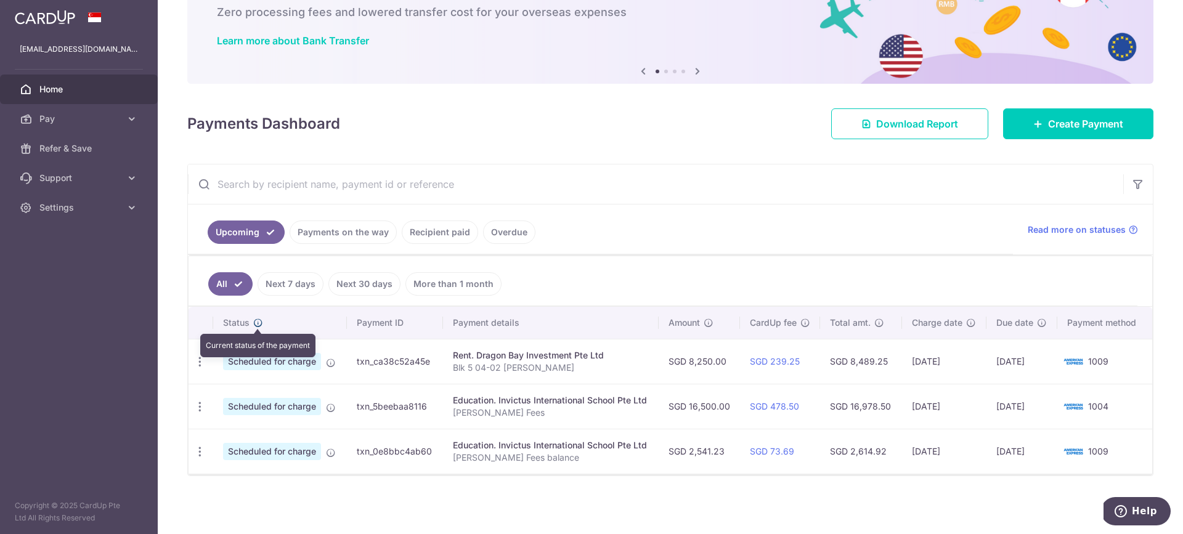
click at [257, 324] on icon at bounding box center [258, 323] width 10 height 10
